Goal: Book appointment/travel/reservation

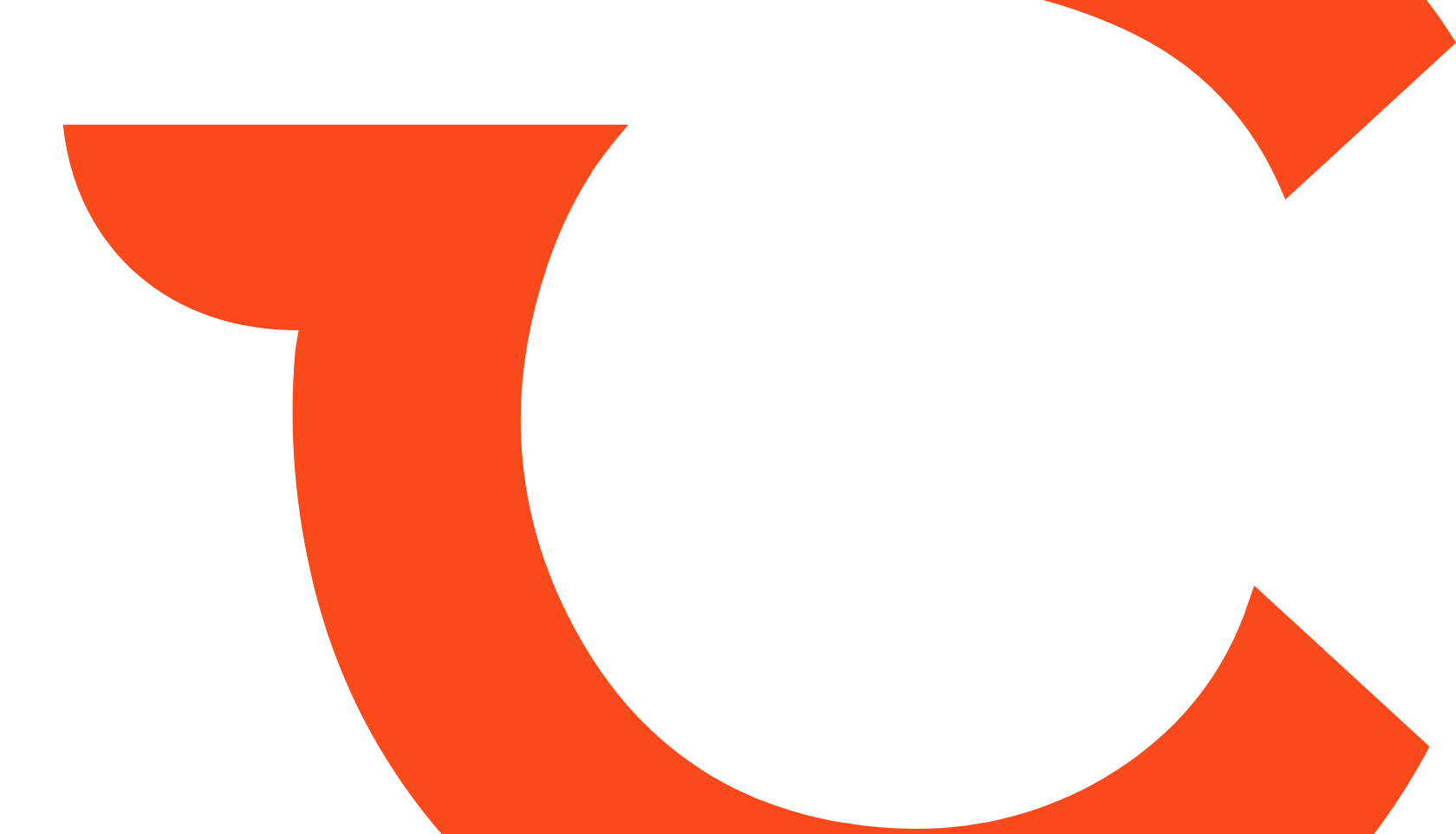
type input "*****"
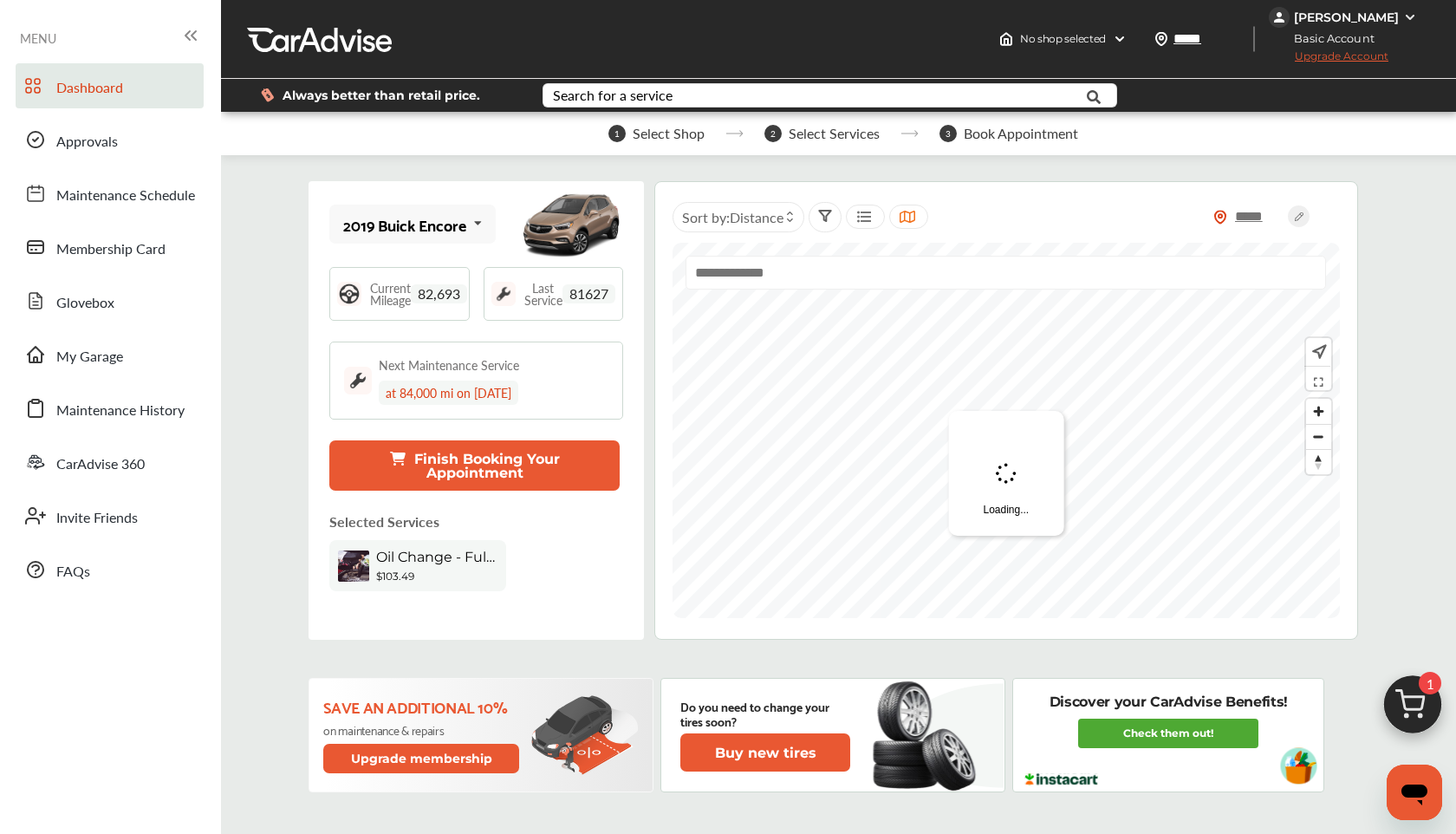
click at [1419, 707] on img at bounding box center [1412, 709] width 83 height 83
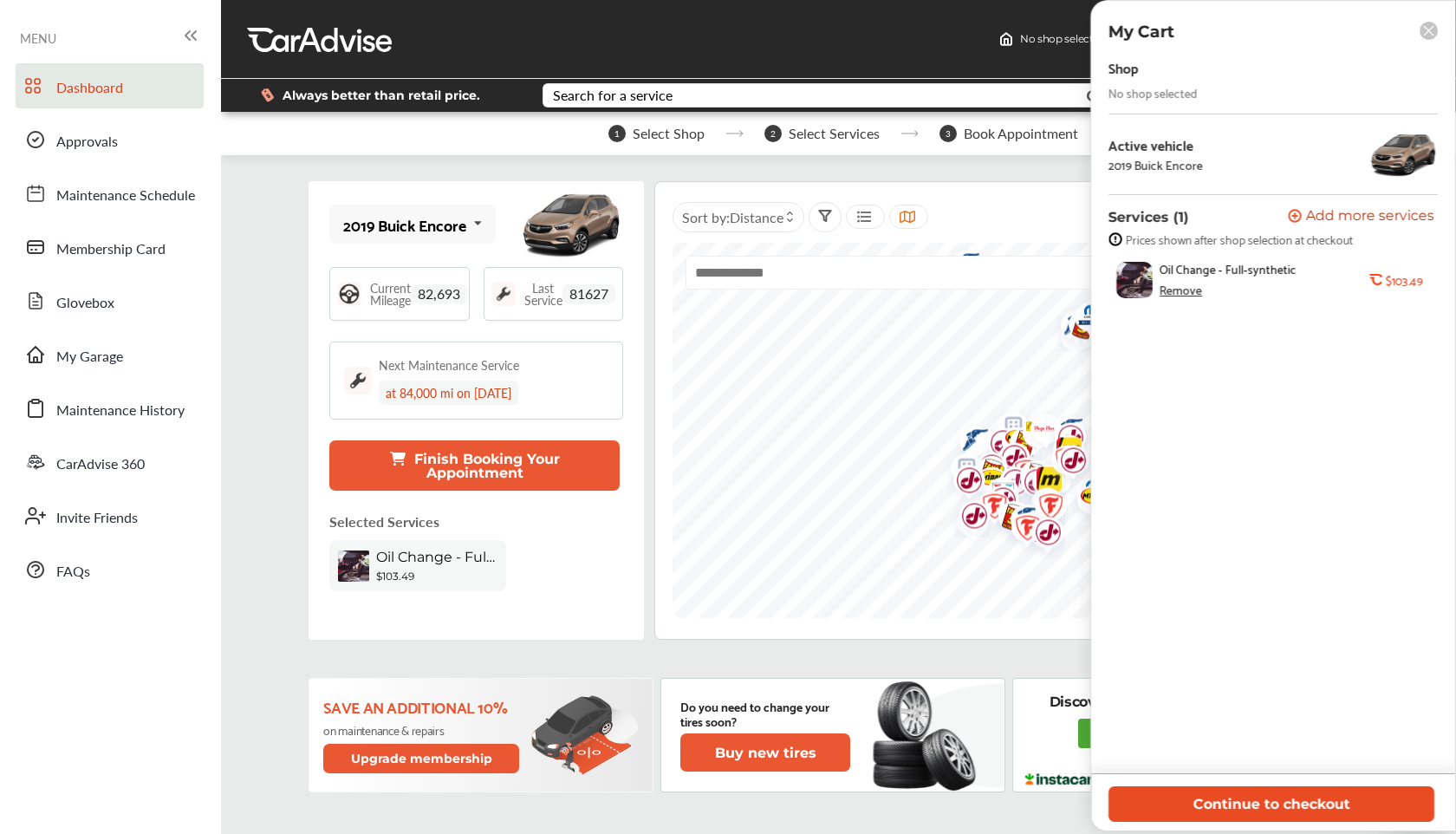
click at [1267, 806] on button "Continue to checkout" at bounding box center [1271, 804] width 326 height 36
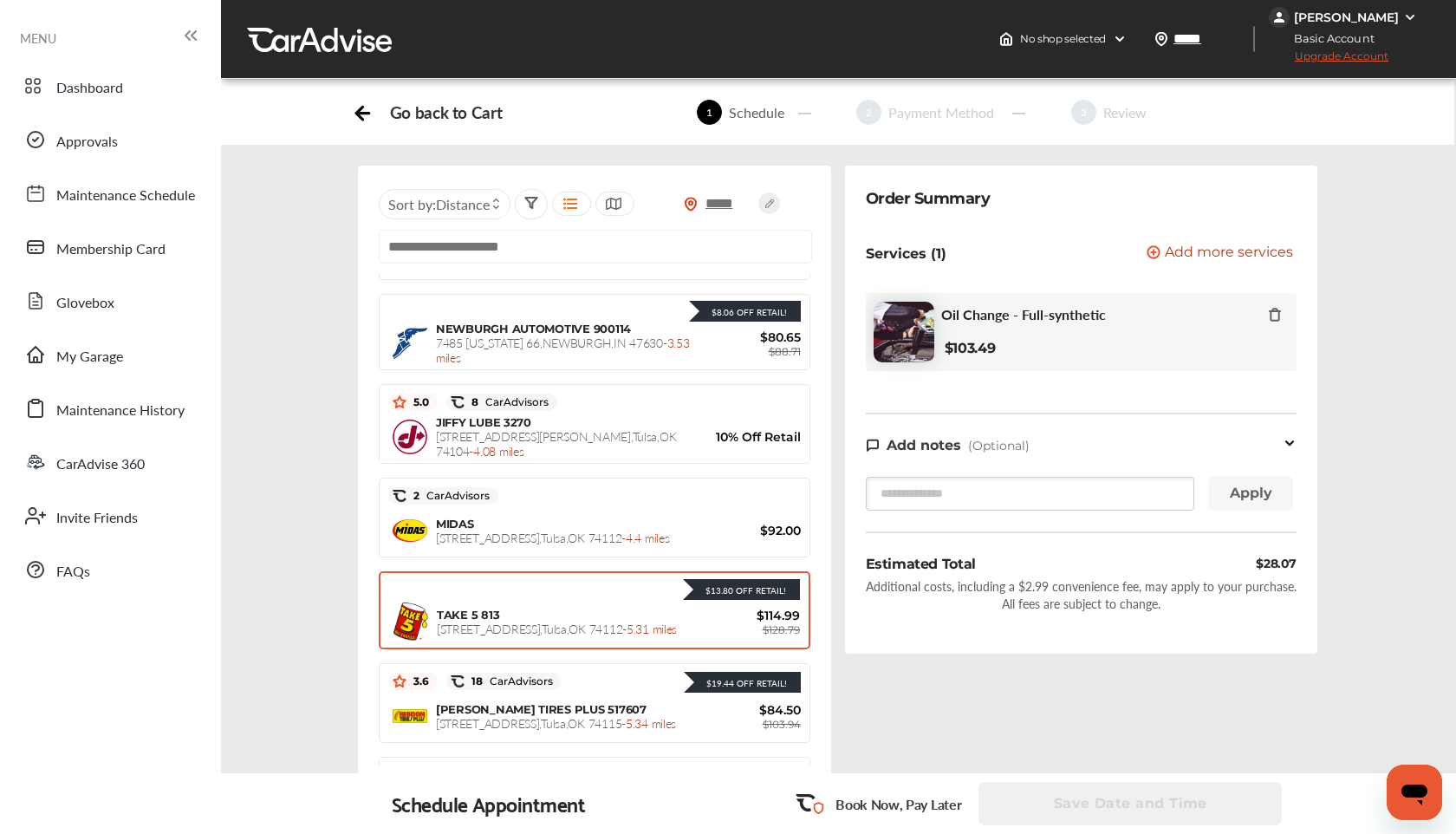
scroll to position [76, 0]
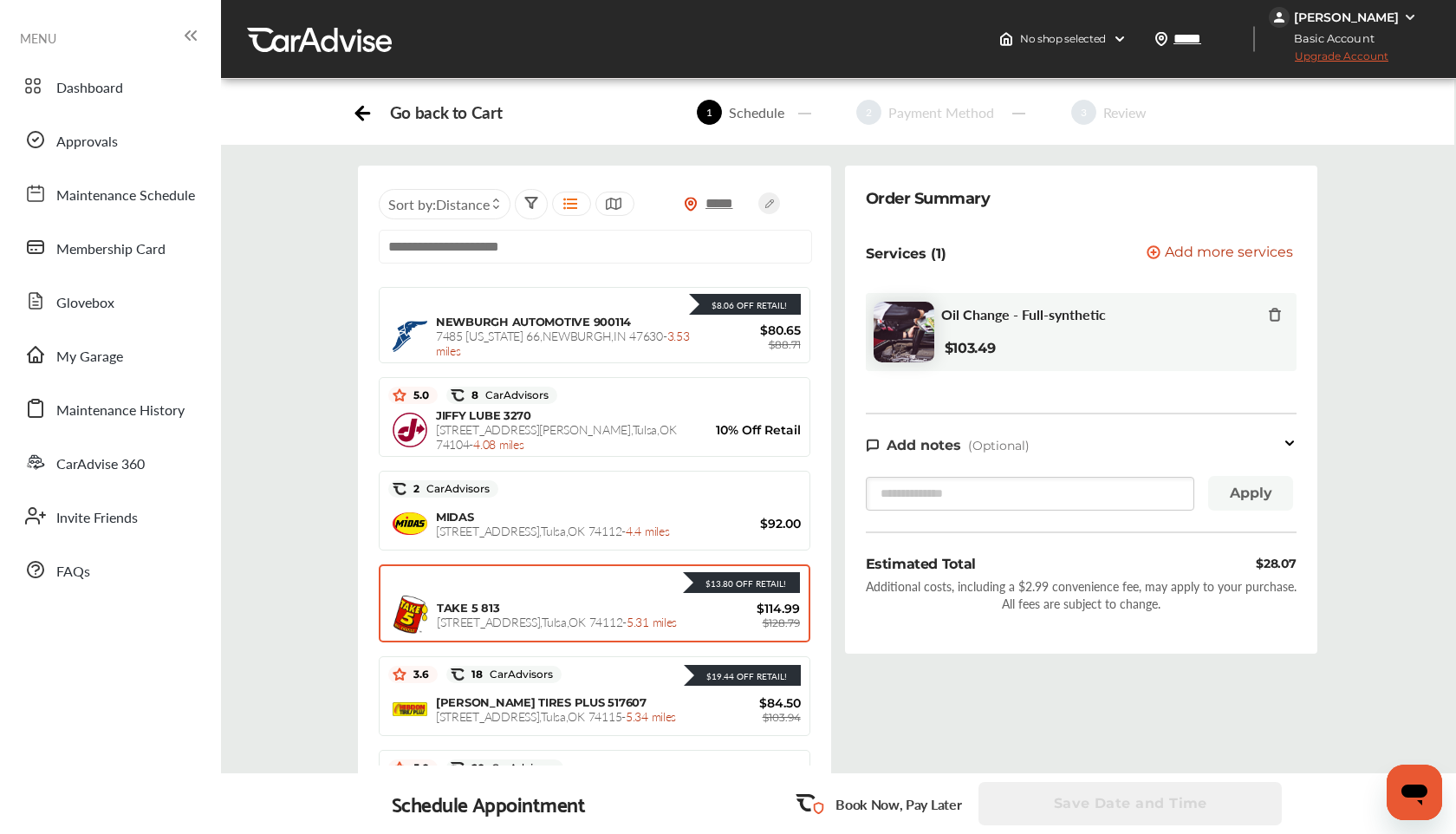
click at [570, 605] on div "TAKE 5 813 [STREET_ADDRESS] - 5.31 miles" at bounding box center [566, 615] width 259 height 29
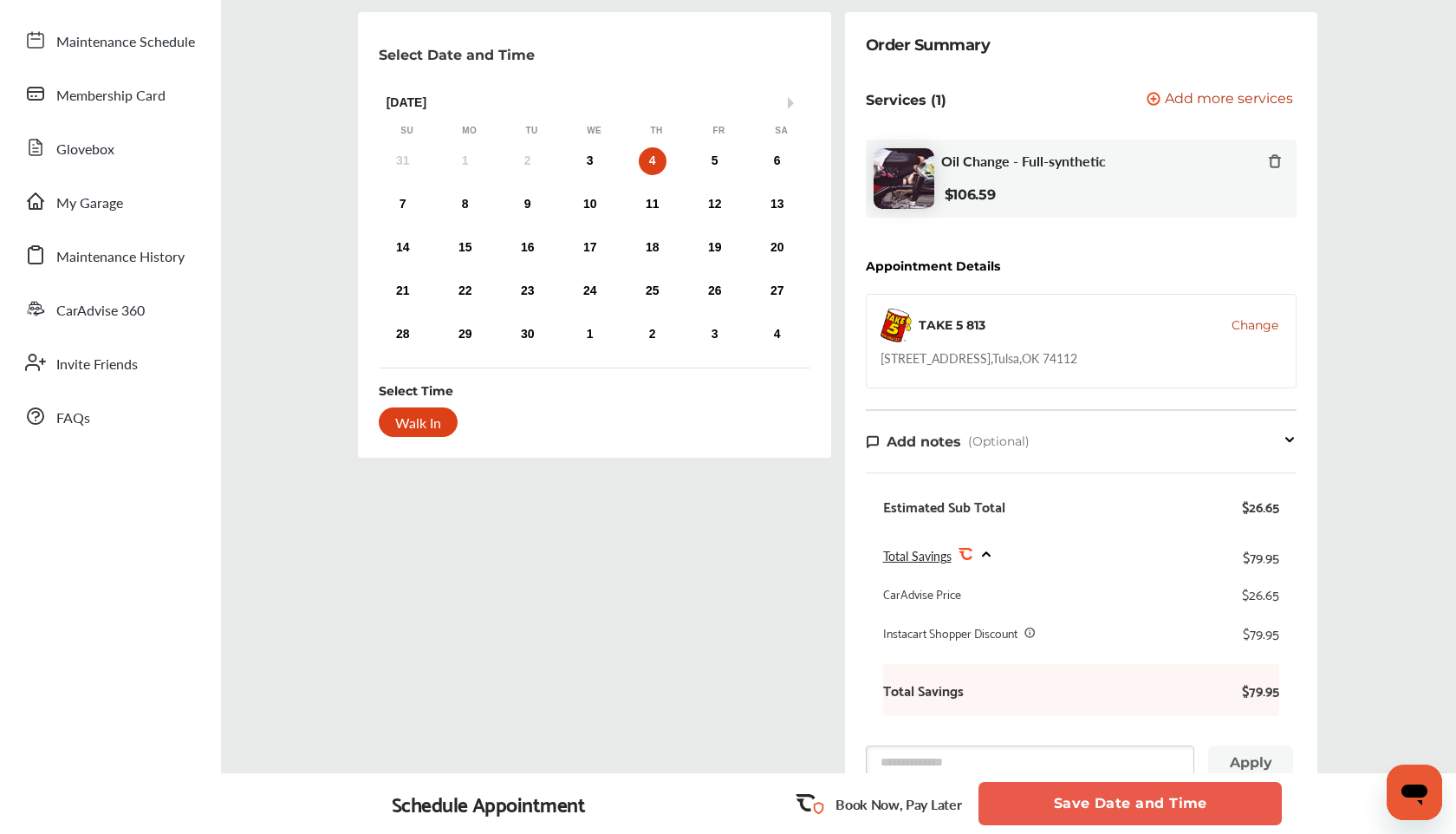
scroll to position [0, 0]
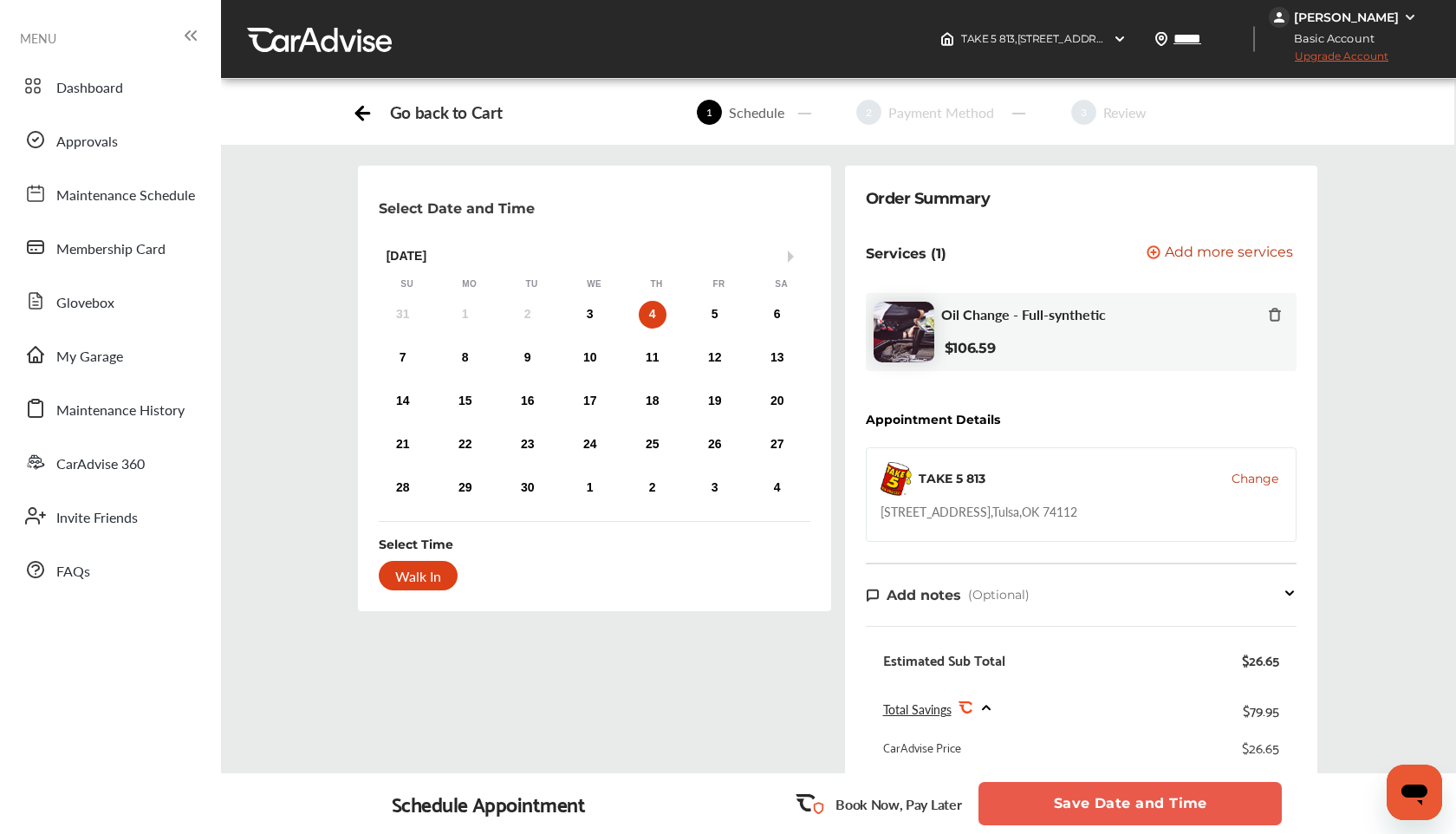
click at [608, 319] on div "31 1 2 3 4 5 6" at bounding box center [590, 315] width 437 height 35
click at [603, 316] on div "31 1 2 3 4 5 6" at bounding box center [590, 315] width 437 height 35
click at [594, 312] on div "3" at bounding box center [590, 315] width 28 height 28
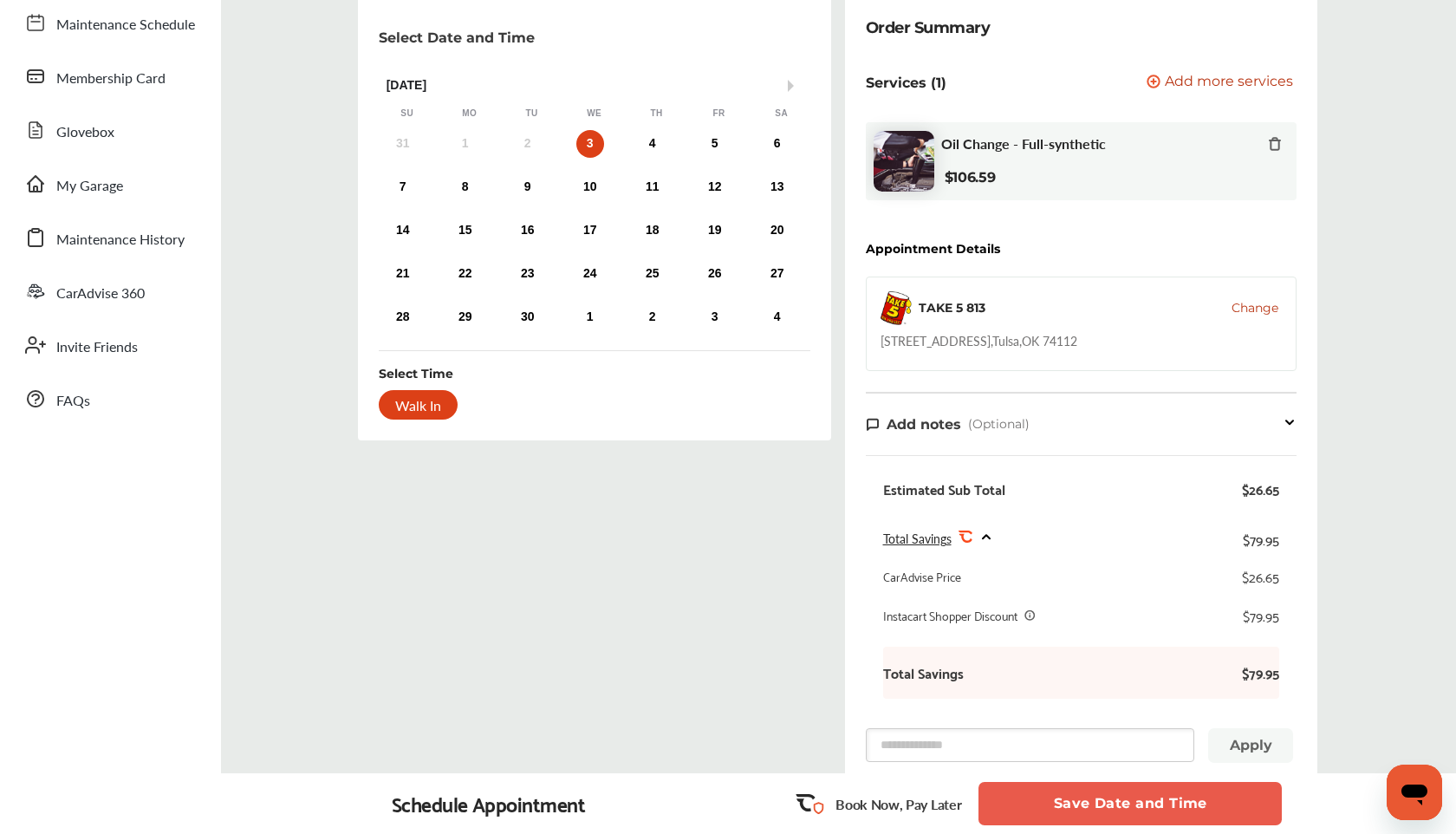
scroll to position [176, 0]
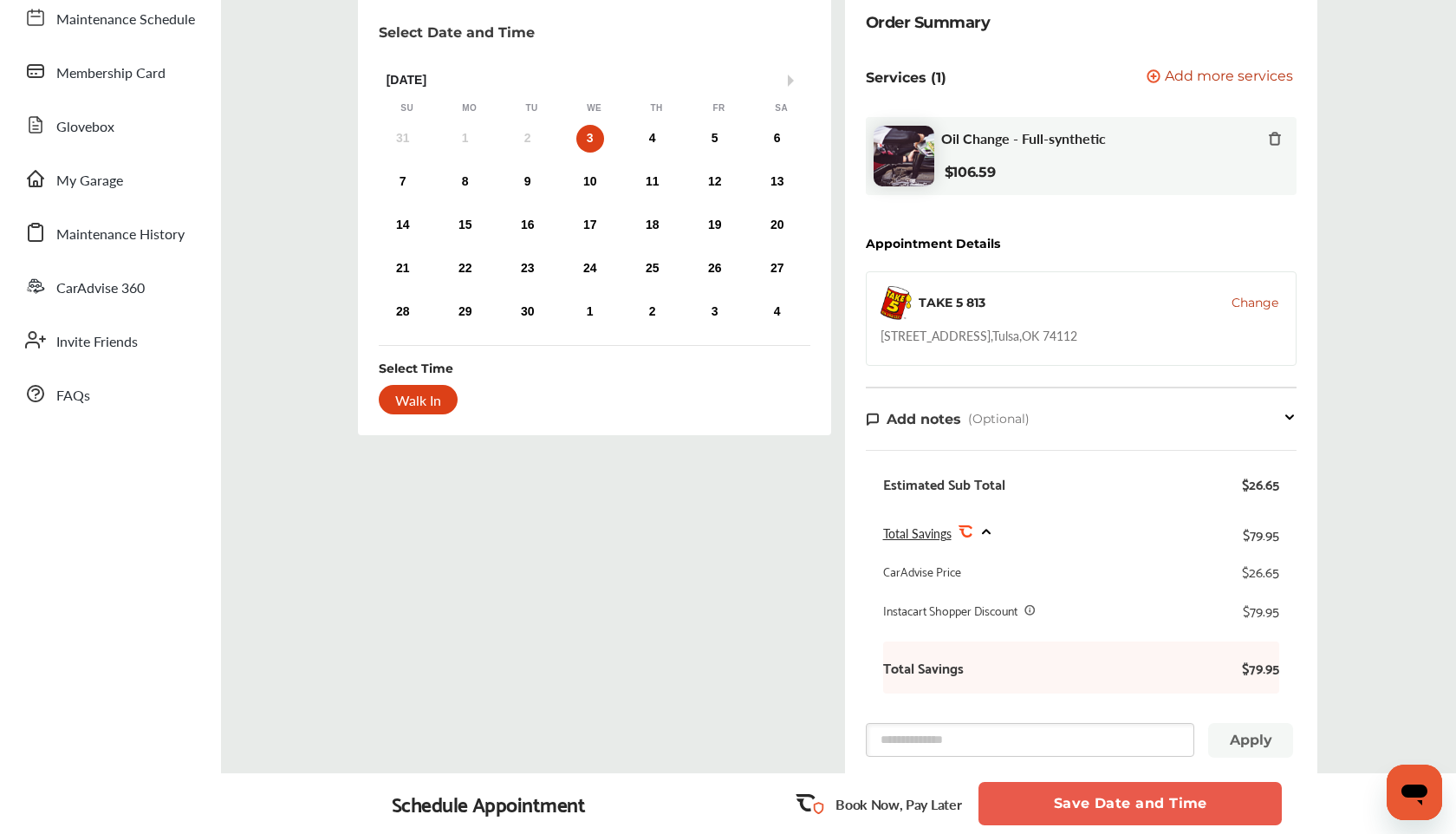
click at [1082, 799] on button "Save Date and Time" at bounding box center [1130, 803] width 303 height 43
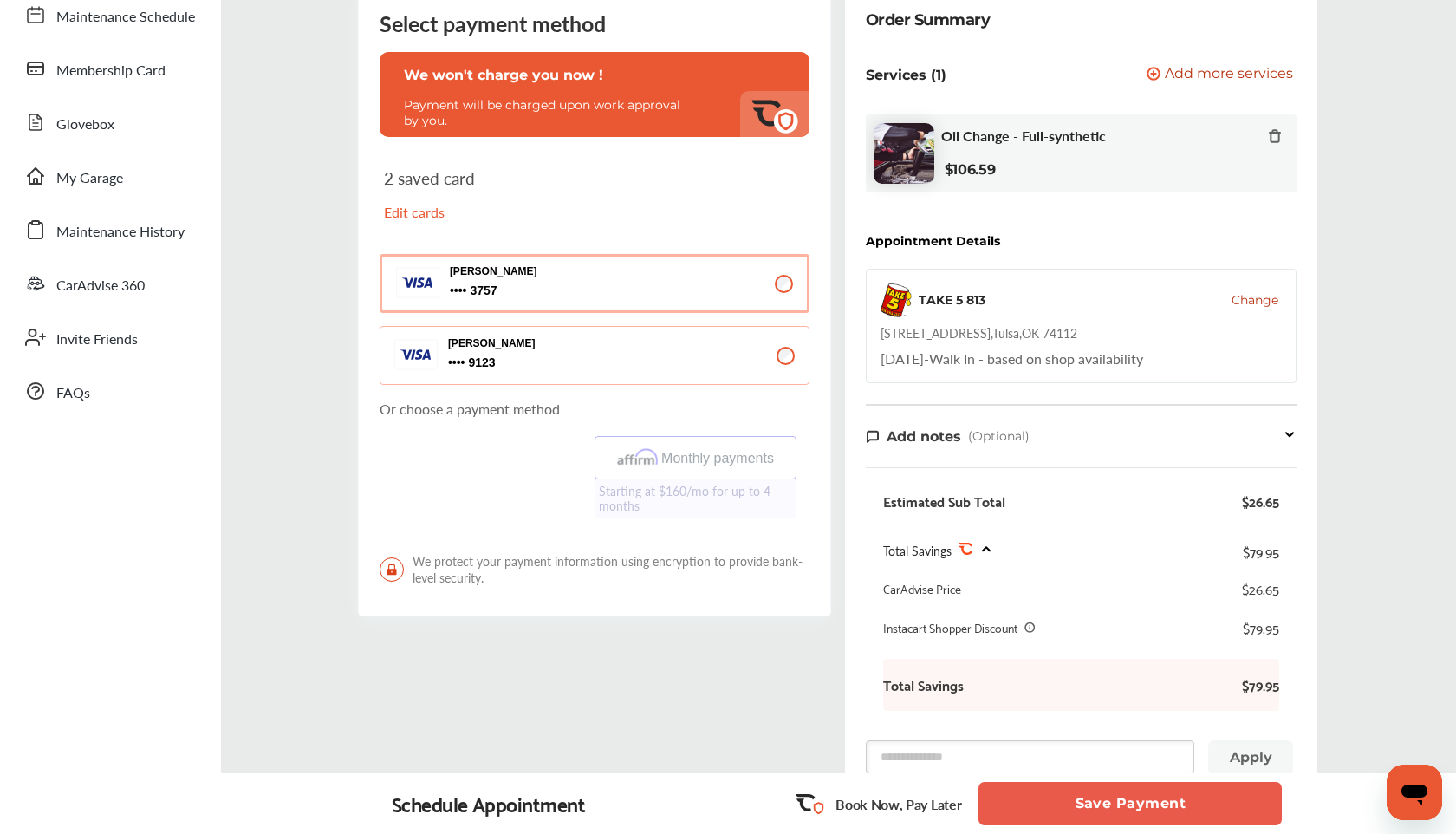
scroll to position [184, 0]
